Goal: Task Accomplishment & Management: Use online tool/utility

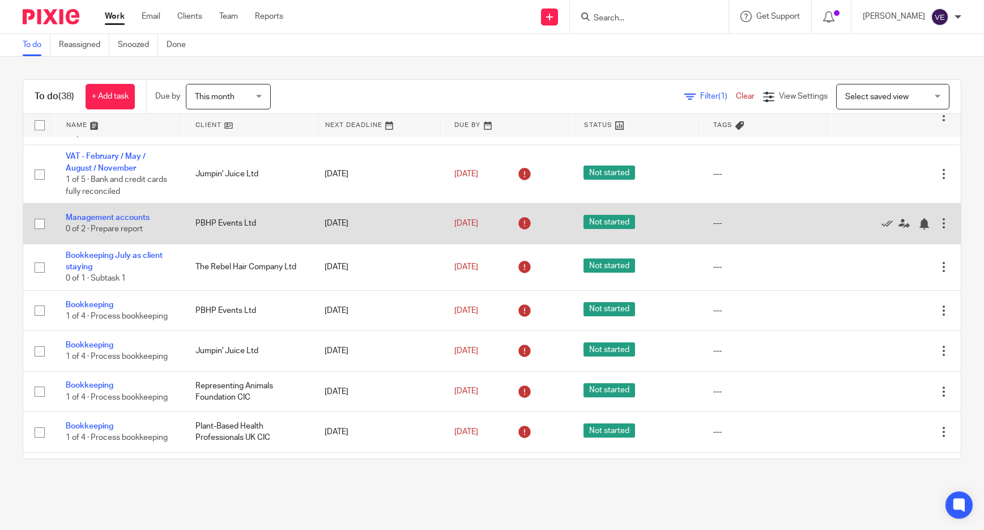
scroll to position [581, 0]
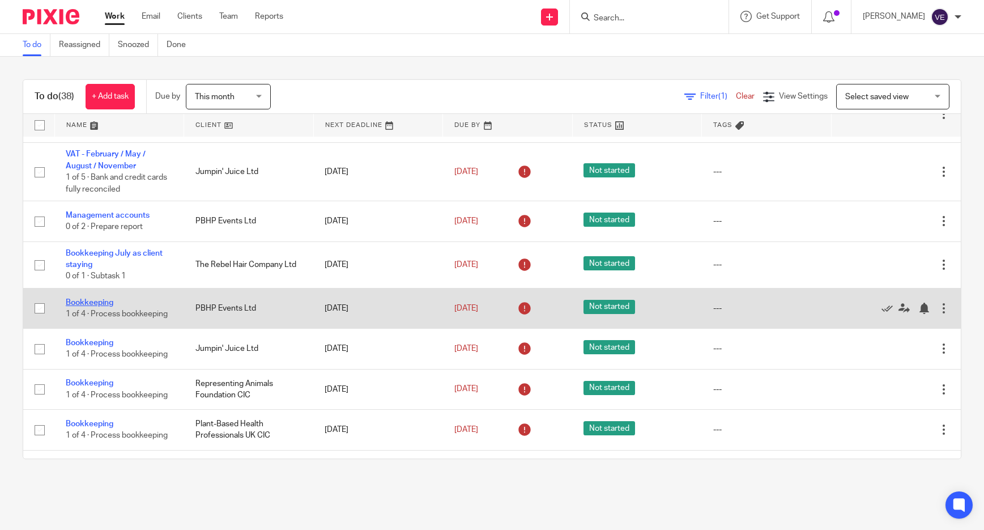
click at [97, 306] on link "Bookkeeping" at bounding box center [90, 303] width 48 height 8
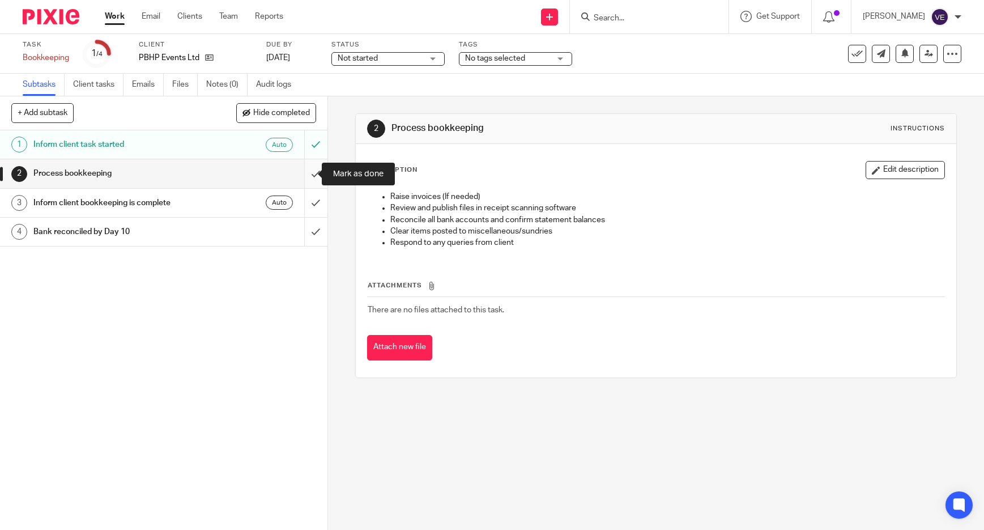
click at [300, 171] on input "submit" at bounding box center [163, 173] width 327 height 28
click at [304, 201] on input "submit" at bounding box center [163, 203] width 327 height 28
click at [303, 233] on input "submit" at bounding box center [163, 232] width 327 height 28
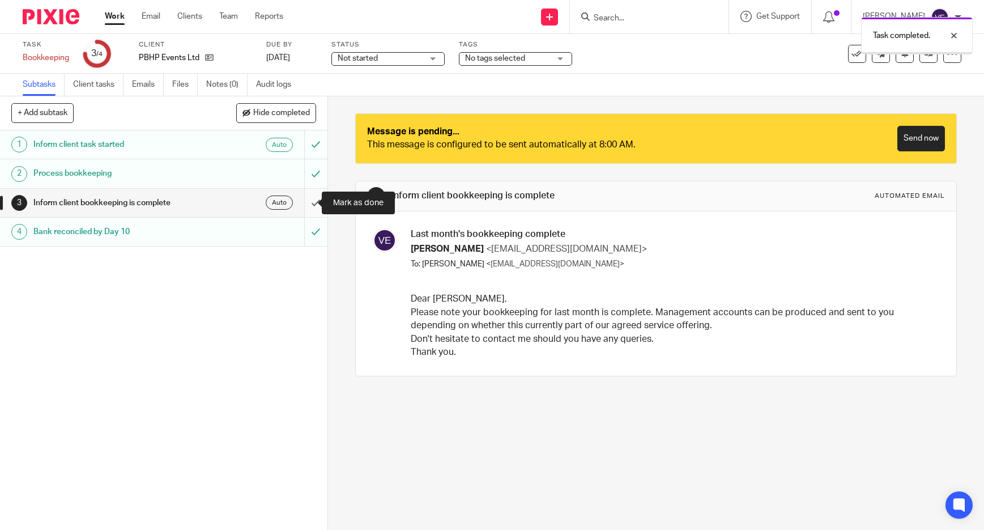
click at [303, 197] on input "submit" at bounding box center [163, 203] width 327 height 28
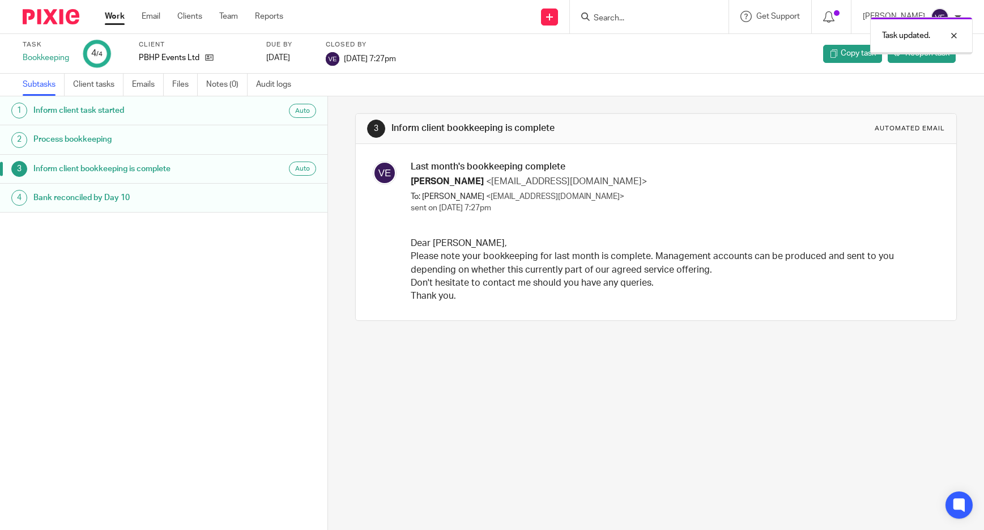
drag, startPoint x: 0, startPoint y: 0, endPoint x: 112, endPoint y: 16, distance: 112.7
click at [112, 16] on link "Work" at bounding box center [115, 16] width 20 height 11
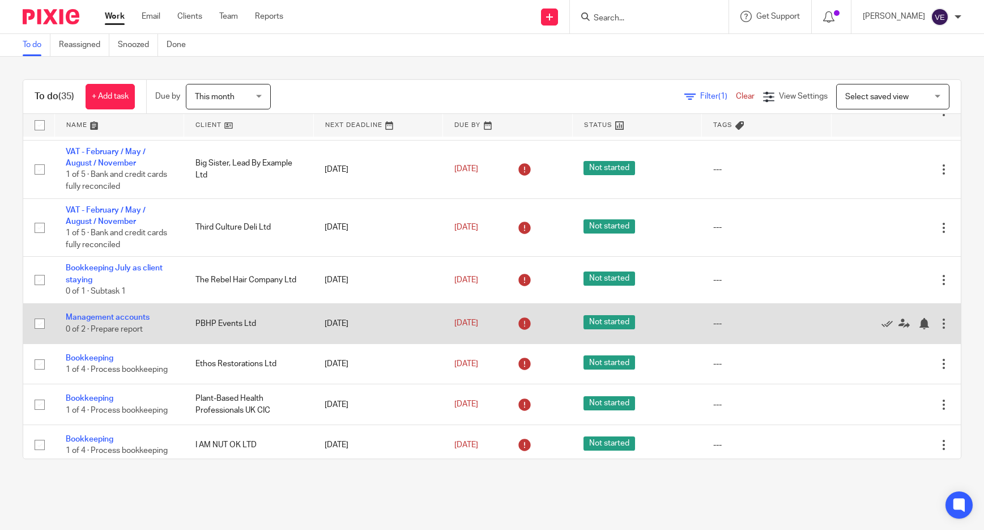
scroll to position [316, 0]
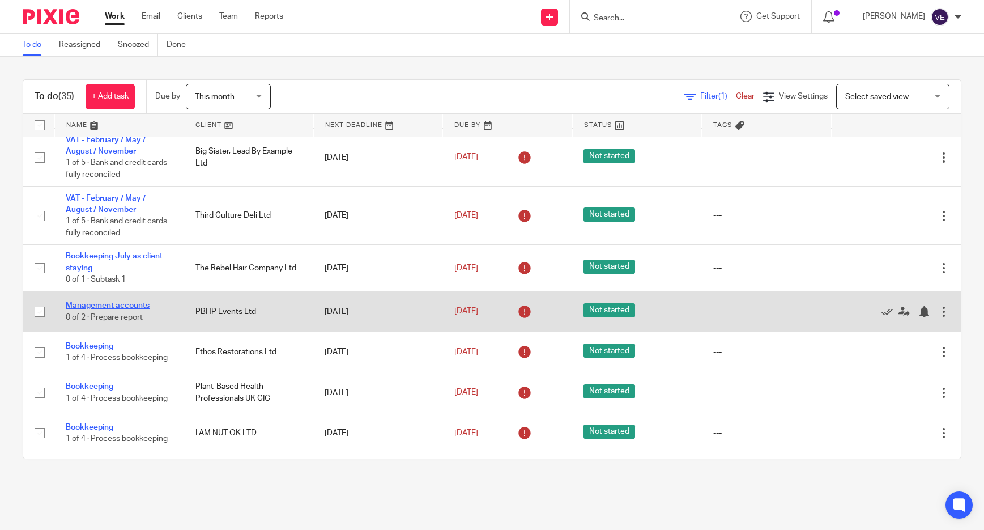
click at [128, 309] on link "Management accounts" at bounding box center [108, 305] width 84 height 8
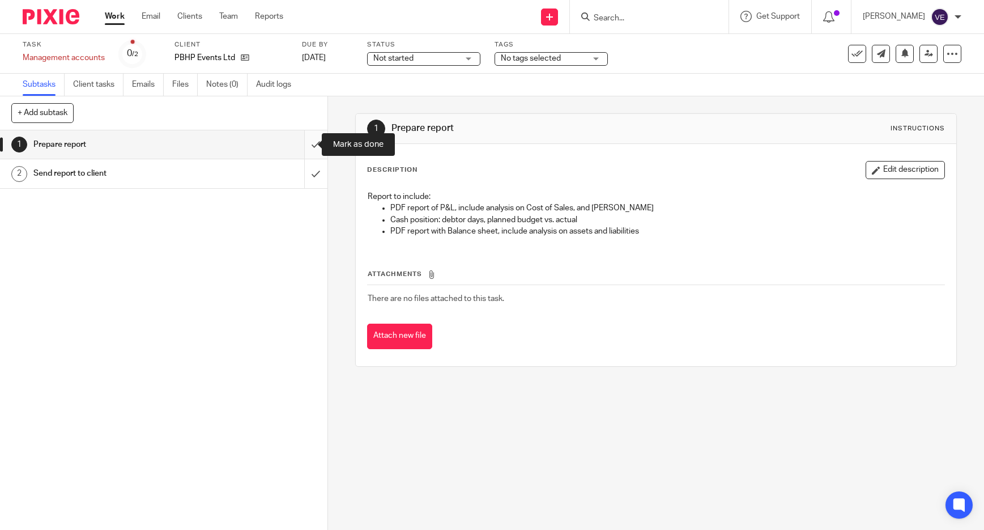
click at [301, 143] on input "submit" at bounding box center [163, 144] width 327 height 28
click at [303, 170] on input "submit" at bounding box center [163, 173] width 327 height 28
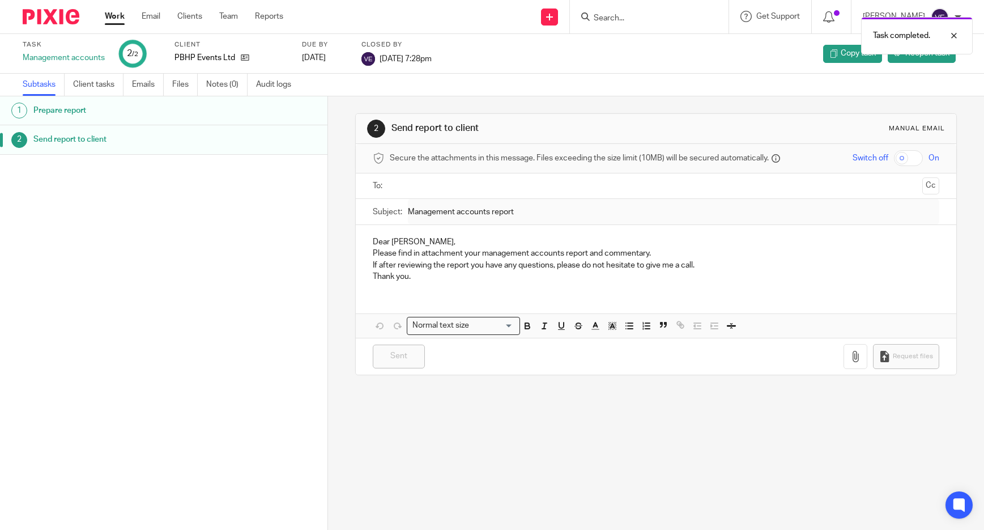
click at [118, 16] on link "Work" at bounding box center [115, 16] width 20 height 11
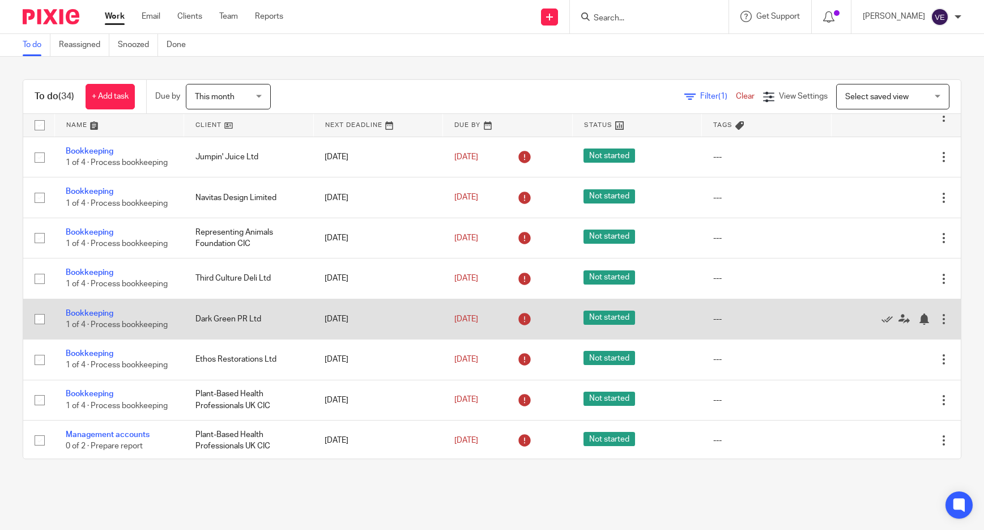
scroll to position [569, 0]
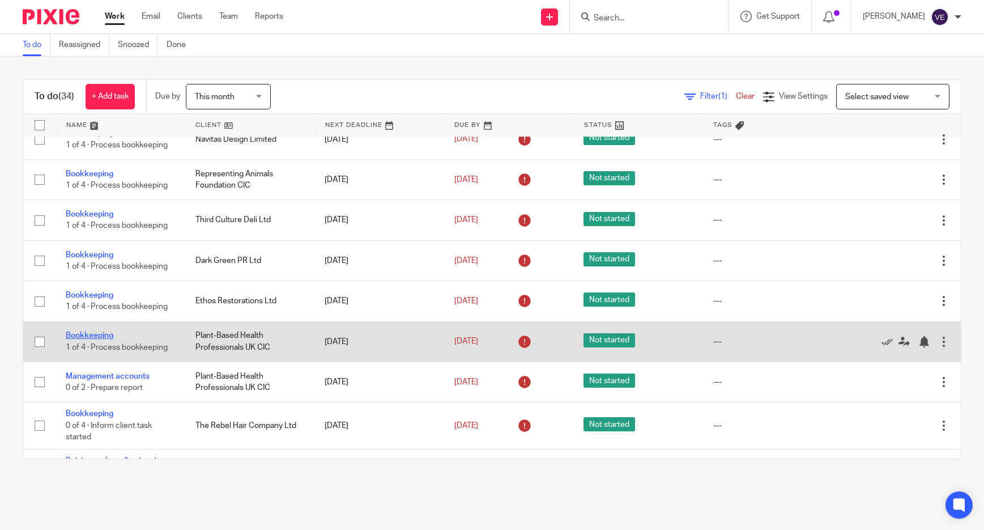
click at [84, 339] on link "Bookkeeping" at bounding box center [90, 335] width 48 height 8
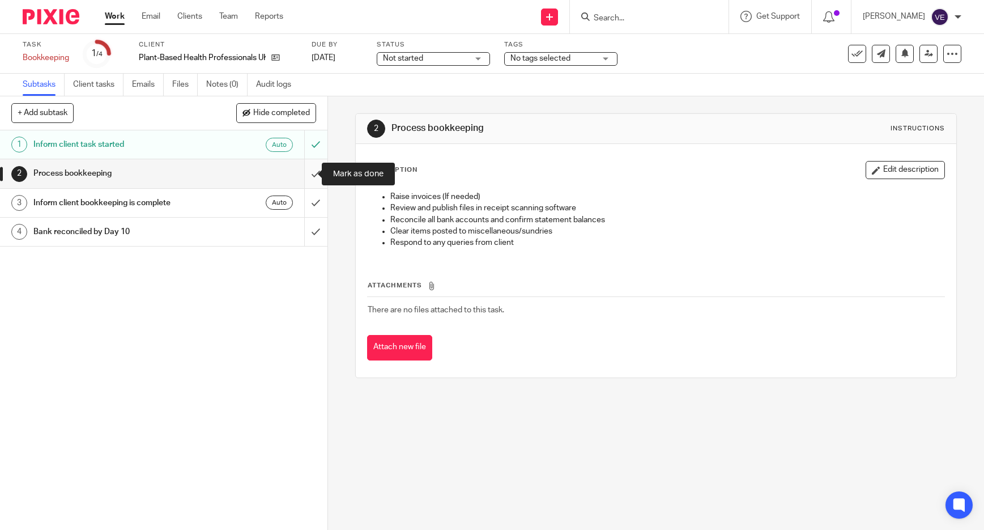
click at [304, 174] on input "submit" at bounding box center [163, 173] width 327 height 28
click at [303, 202] on input "submit" at bounding box center [163, 203] width 327 height 28
click at [303, 229] on input "submit" at bounding box center [163, 232] width 327 height 28
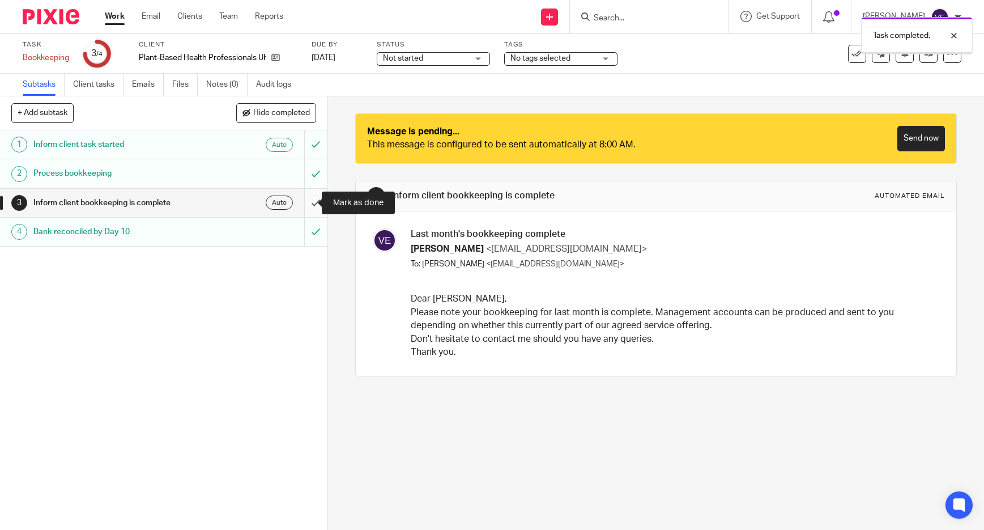
click at [303, 204] on input "submit" at bounding box center [163, 203] width 327 height 28
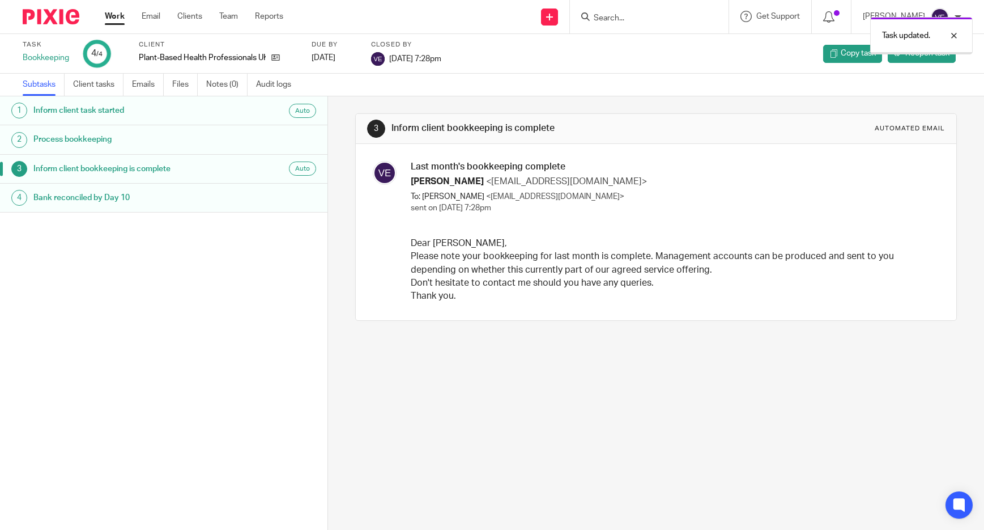
click at [109, 14] on link "Work" at bounding box center [115, 16] width 20 height 11
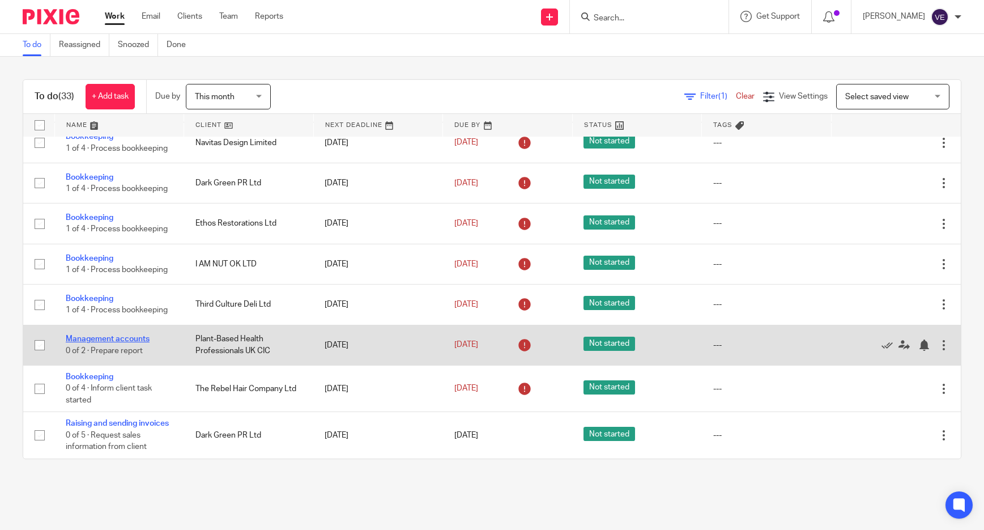
scroll to position [566, 0]
click at [127, 342] on link "Management accounts" at bounding box center [108, 338] width 84 height 8
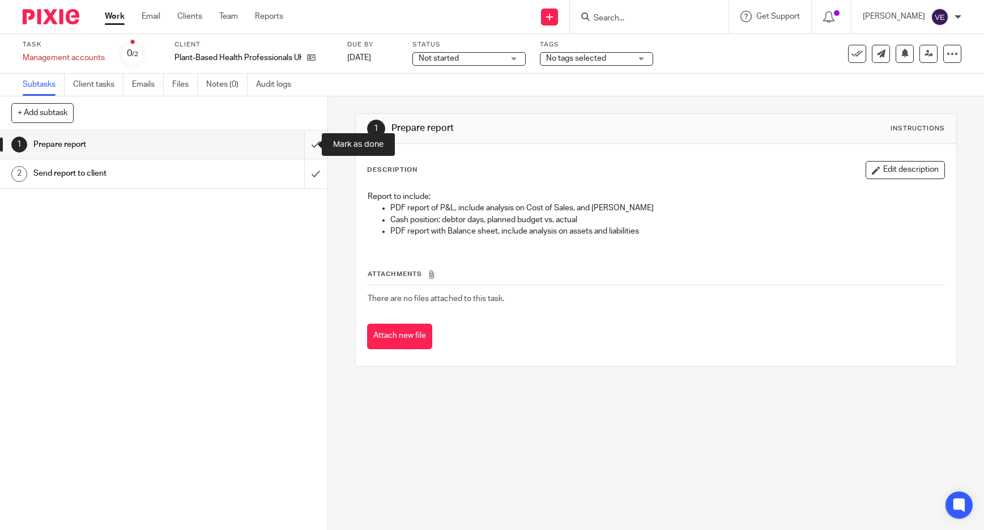
click at [301, 142] on input "submit" at bounding box center [163, 144] width 327 height 28
click at [303, 171] on input "submit" at bounding box center [163, 173] width 327 height 28
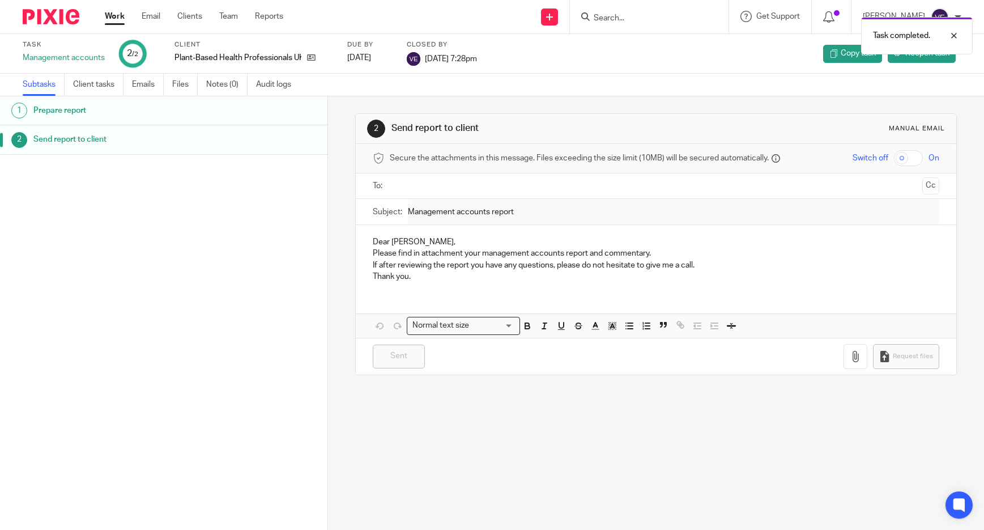
click at [117, 16] on link "Work" at bounding box center [115, 16] width 20 height 11
